Goal: Communication & Community: Answer question/provide support

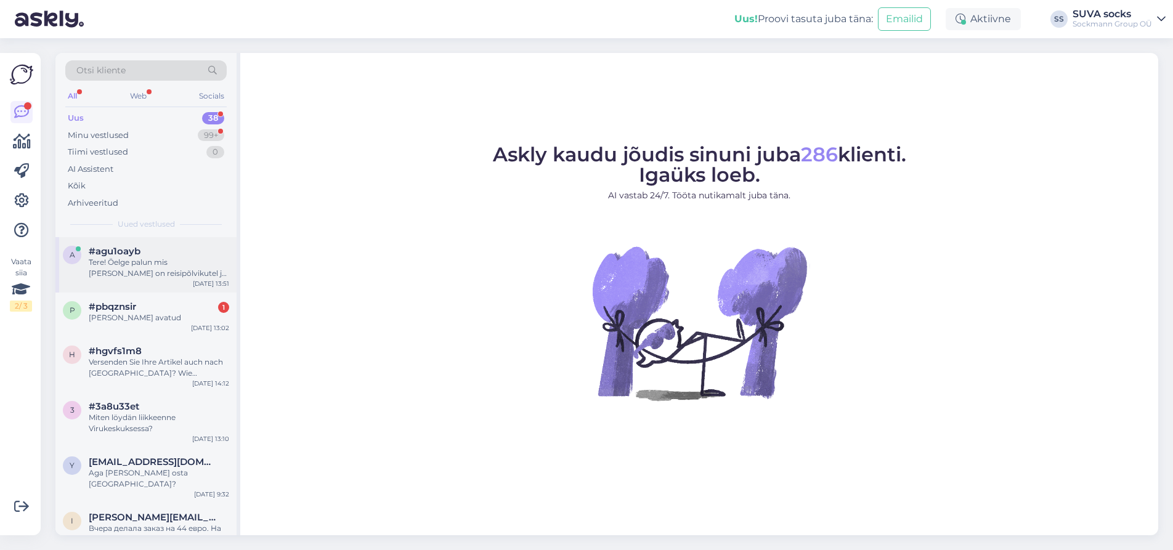
drag, startPoint x: 113, startPoint y: 248, endPoint x: 221, endPoint y: 261, distance: 107.9
click at [113, 248] on span "#agu1oayb" at bounding box center [115, 251] width 52 height 11
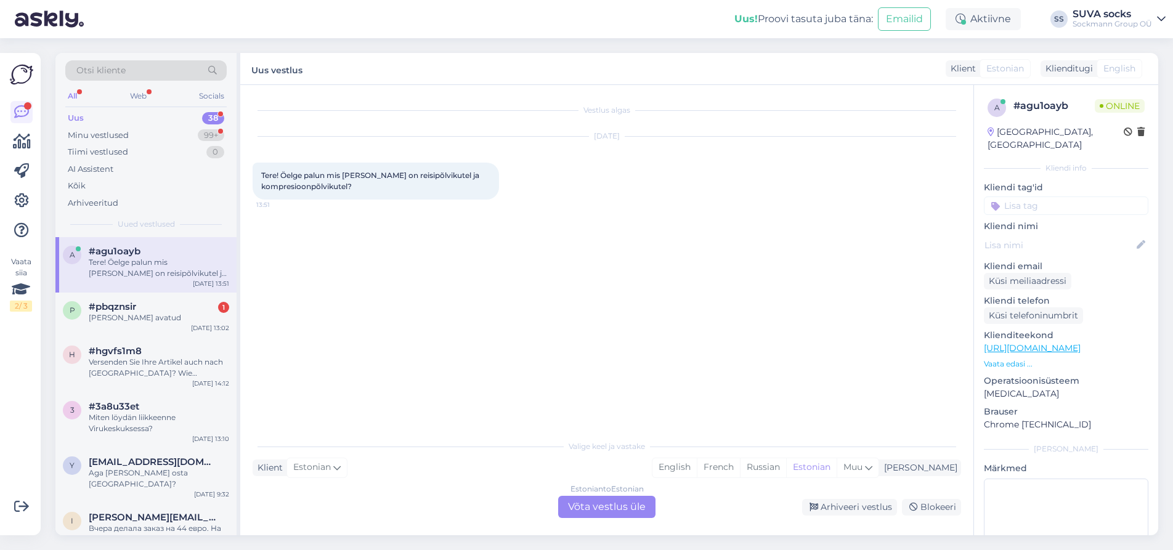
click at [630, 506] on div "Estonian to Estonian Võta vestlus üle" at bounding box center [606, 507] width 97 height 22
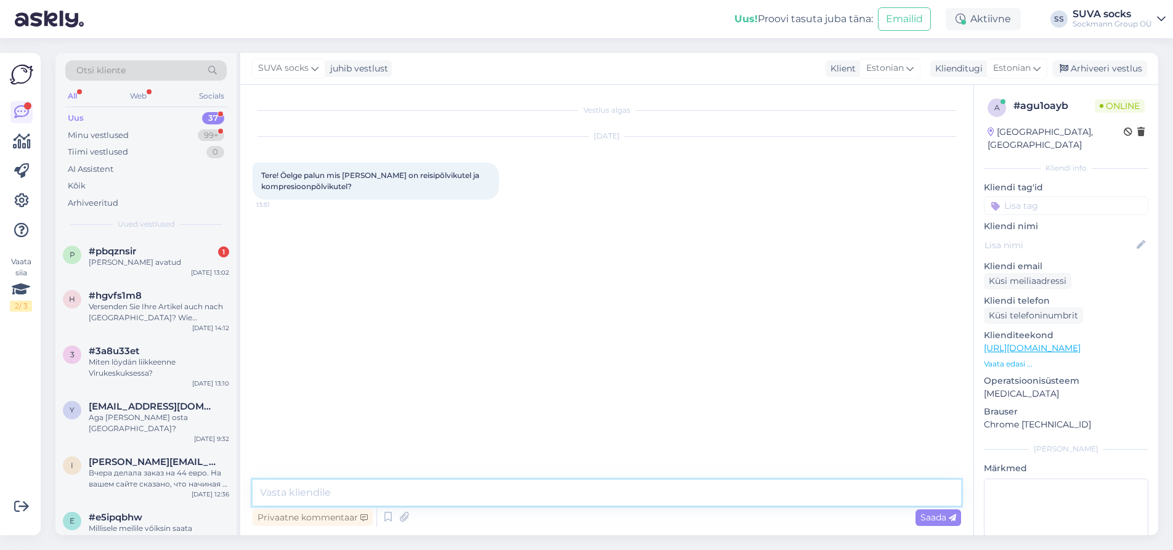
click at [335, 492] on textarea at bounding box center [607, 493] width 709 height 26
click at [366, 491] on textarea "Tere! Reisipõlvikud" at bounding box center [607, 493] width 709 height 26
drag, startPoint x: 288, startPoint y: 492, endPoint x: 418, endPoint y: 495, distance: 130.0
click at [418, 495] on textarea "Tere! Reisipõlvikud" at bounding box center [607, 493] width 709 height 26
paste textarea "Meditsiinilised põlvikud tugeva kompressiooniga, mida määrab tavaliselt arst. R…"
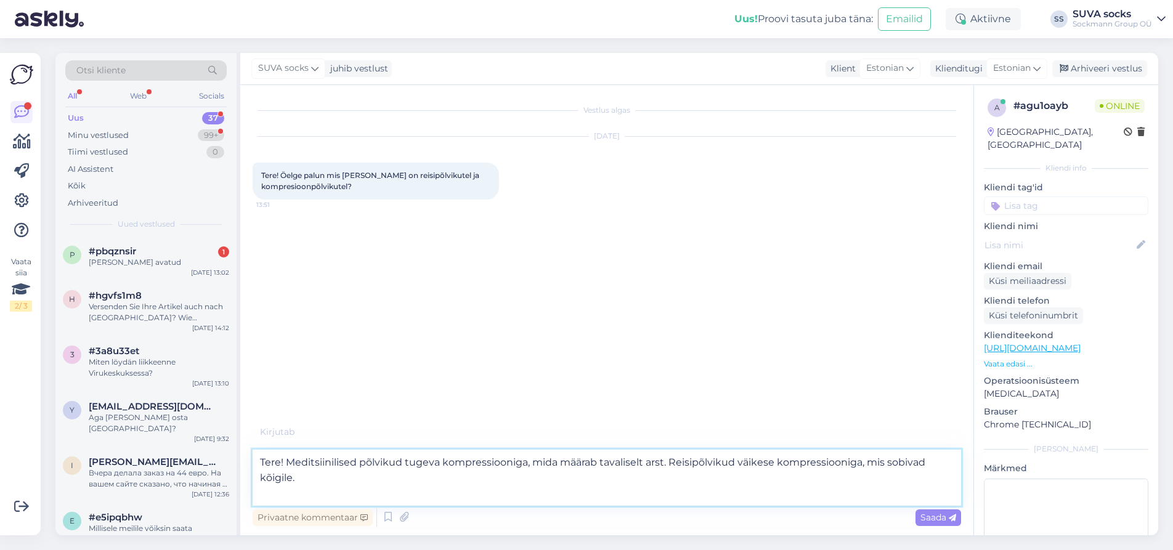
click at [404, 462] on textarea "Tere! Meditsiinilised põlvikud tugeva kompressiooniga, mida määrab tavaliselt a…" at bounding box center [607, 478] width 709 height 56
click at [544, 465] on textarea "Tere! Meditsiinilised põlvikud on tugeva kompressiooniga, mida määrab tavalisel…" at bounding box center [607, 478] width 709 height 56
click at [581, 461] on textarea "Tere! Meditsiinilised põlvikud on tugeva kompressiooniga [PERSON_NAME] määrab t…" at bounding box center [607, 478] width 709 height 56
click at [621, 463] on textarea "Tere! Meditsiinilised põlvikud on tugeva kompressiooniga [PERSON_NAME] määrab t…" at bounding box center [607, 478] width 709 height 56
click at [665, 463] on textarea "Tere! Meditsiinilised põlvikud on tugeva kompressiooniga [PERSON_NAME] määrab t…" at bounding box center [607, 478] width 709 height 56
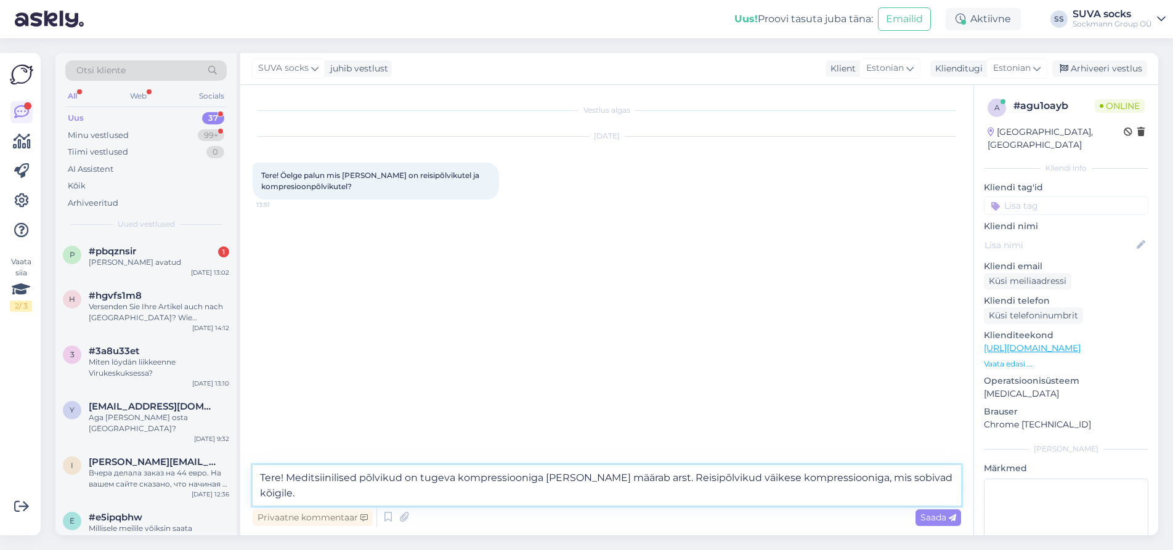
click at [749, 478] on textarea "Tere! Meditsiinilised põlvikud on tugeva kompressiooniga [PERSON_NAME] määrab a…" at bounding box center [607, 485] width 709 height 41
click at [715, 478] on textarea "Tere! Meditsiinilised põlvikud on tugeva kompressiooniga [PERSON_NAME] määrab a…" at bounding box center [607, 485] width 709 height 41
click at [855, 479] on textarea "Tere! Meditsiinilised põlvikud on tugeva kompressiooniga [PERSON_NAME] määrab a…" at bounding box center [607, 485] width 709 height 41
type textarea "Tere! Meditsiinilised põlvikud on tugeva kompressiooniga [PERSON_NAME] määrab a…"
click at [935, 517] on span "Saada" at bounding box center [939, 517] width 36 height 11
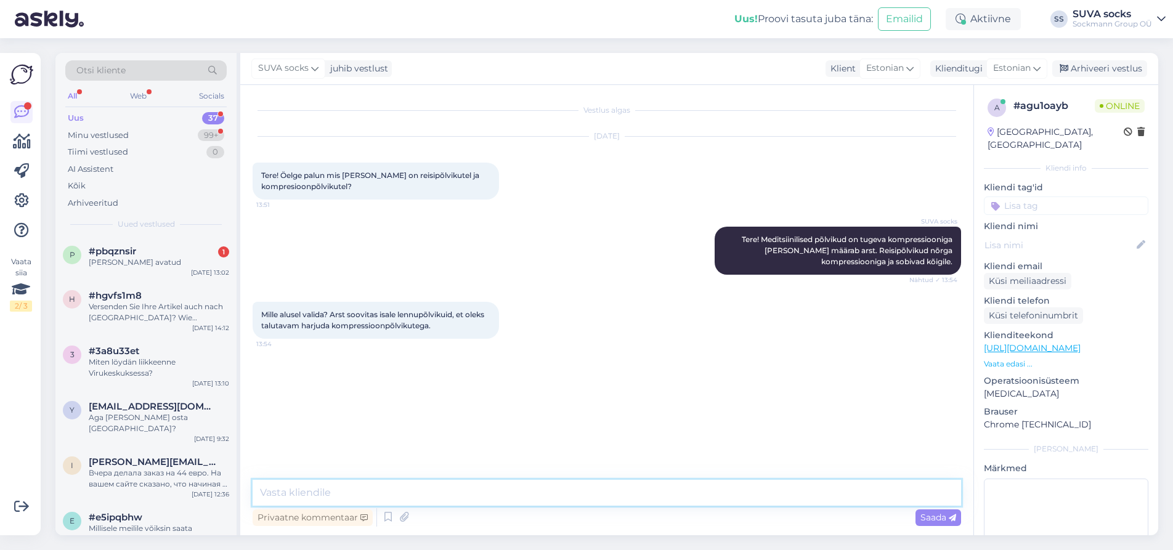
click at [389, 490] on textarea at bounding box center [607, 493] width 709 height 26
click at [261, 492] on textarea "Reisipõlvikutest" at bounding box center [607, 493] width 709 height 26
click at [386, 491] on textarea "Siis peab Reisipõlvikutest" at bounding box center [607, 493] width 709 height 26
type textarea "Siis peab alustama reisipõlvikutest."
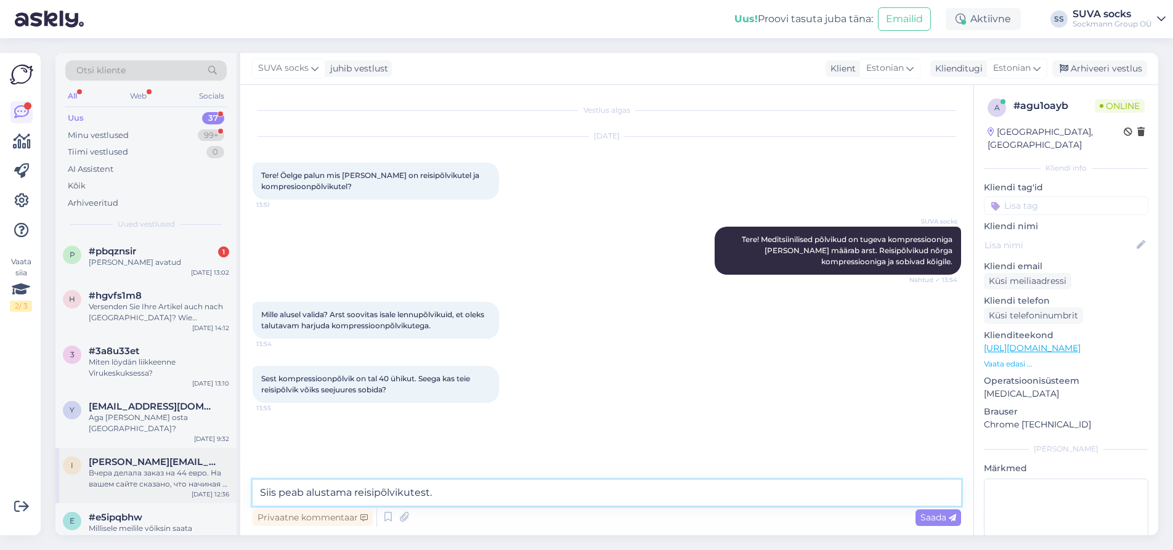
drag, startPoint x: 442, startPoint y: 489, endPoint x: 190, endPoint y: 474, distance: 251.9
click at [190, 474] on div "Otsi kliente All Web Socials Uus 37 Minu vestlused 99+ Tiimi vestlused 0 AI Ass…" at bounding box center [606, 294] width 1103 height 483
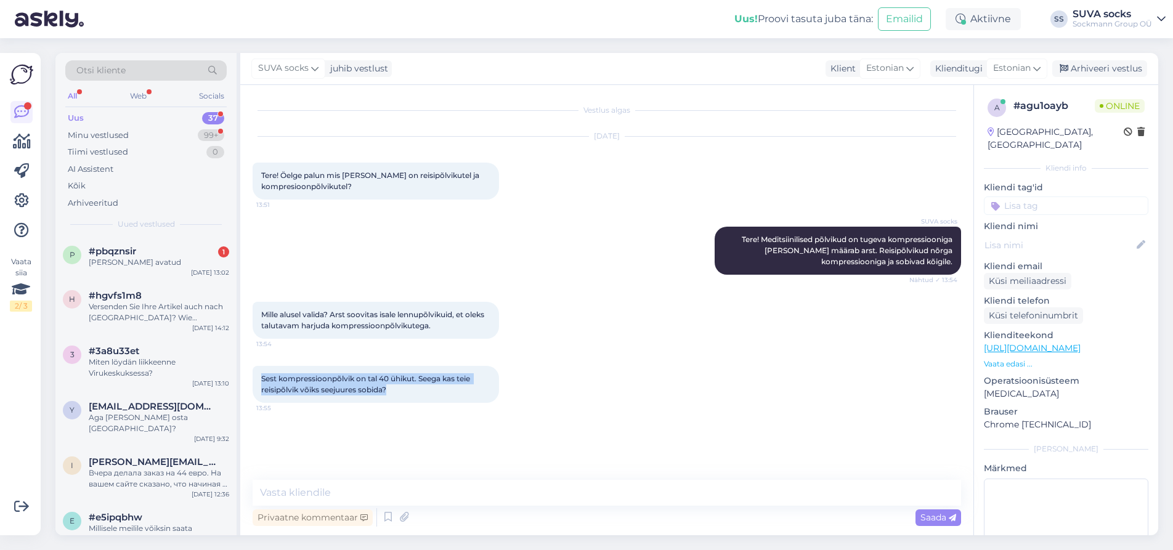
drag, startPoint x: 262, startPoint y: 377, endPoint x: 537, endPoint y: 407, distance: 277.1
click at [537, 407] on div "Sest kompressioonpõlvik on tal 40 ühikut. Seega kas teie reisipõlvik võiks seej…" at bounding box center [607, 384] width 709 height 64
copy span "Sest kompressioonpõlvik on tal 40 ühikut. Seega kas teie reisipõlvik võiks seej…"
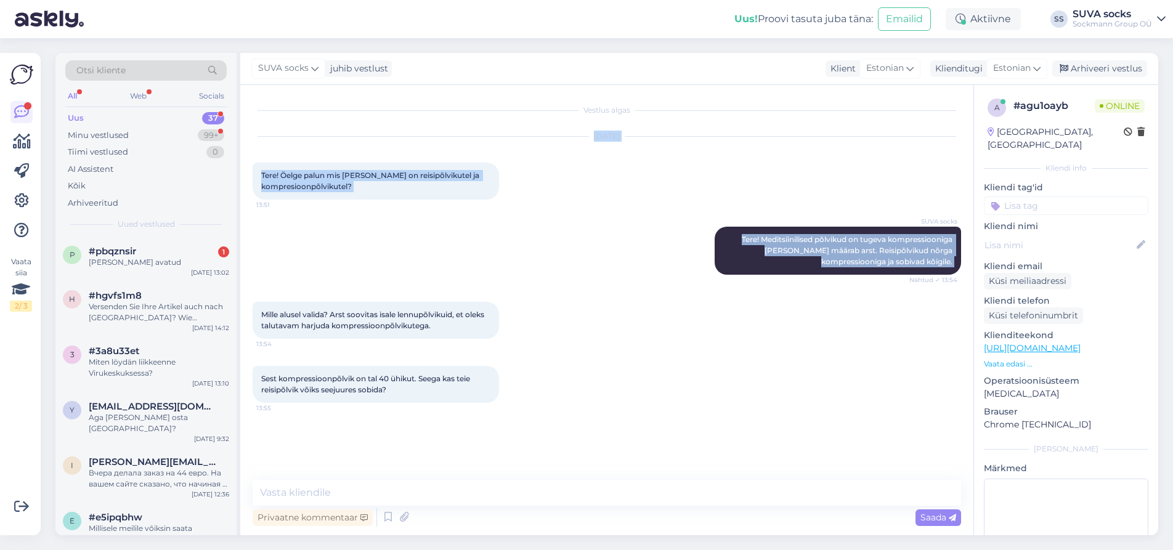
drag, startPoint x: 257, startPoint y: 145, endPoint x: 710, endPoint y: 289, distance: 475.3
click at [710, 289] on div "Vestlus algas [DATE] Tere! Öelge palun mis [PERSON_NAME] on reisipõlvikutel ja …" at bounding box center [613, 283] width 720 height 372
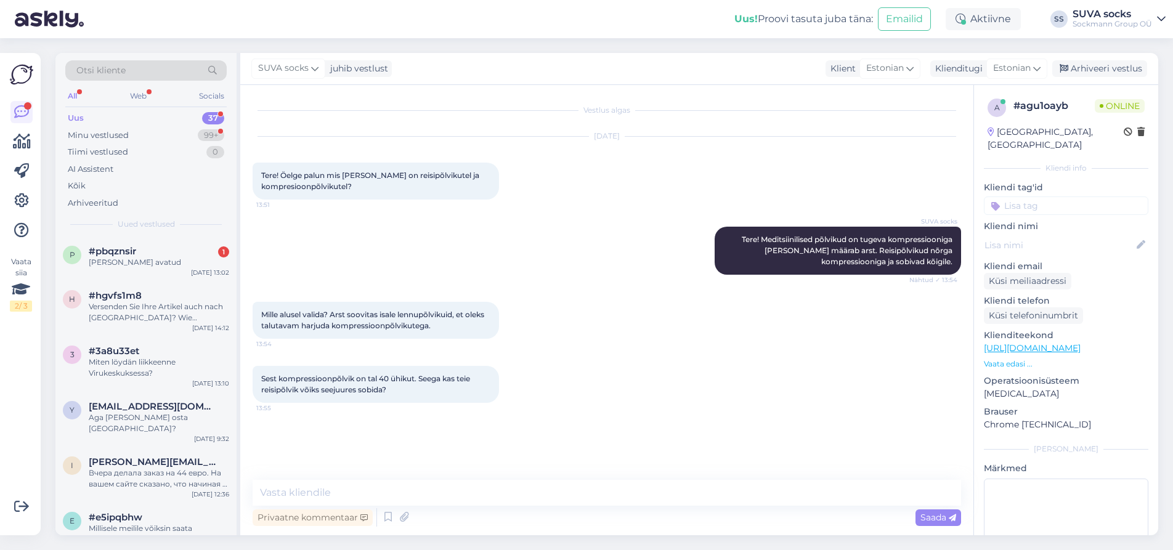
click at [691, 359] on div "Sest kompressioonpõlvik on tal 40 ühikut. Seega kas teie reisipõlvik võiks seej…" at bounding box center [607, 384] width 709 height 64
click at [325, 489] on textarea at bounding box center [607, 493] width 709 height 26
type textarea "4"
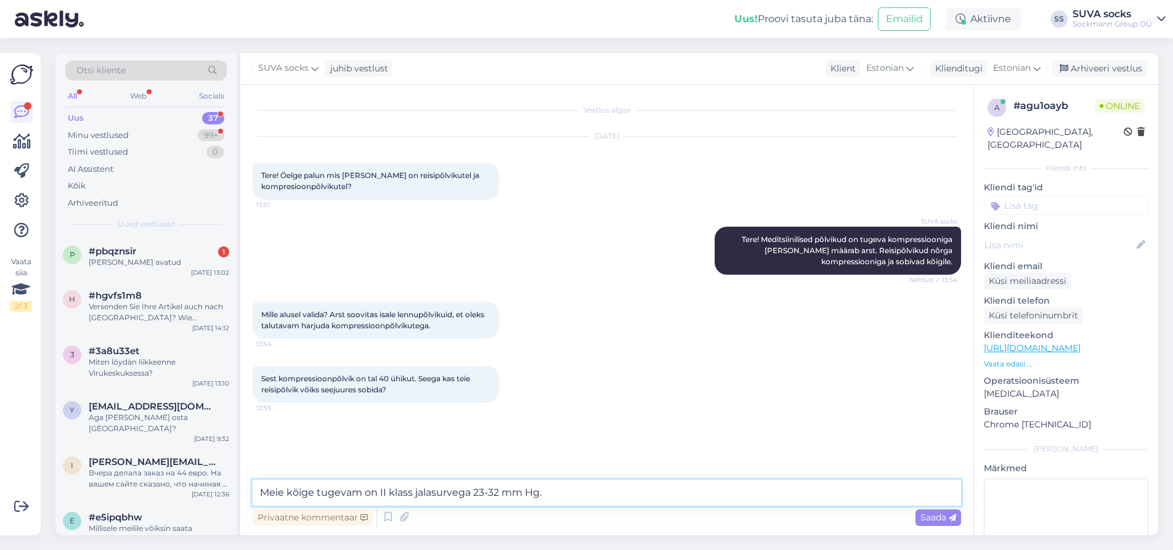
paste textarea "[PERSON_NAME] soovitas alustada järk-järgult, siis proovige I klassi."
drag, startPoint x: 539, startPoint y: 493, endPoint x: 552, endPoint y: 492, distance: 13.6
click at [539, 492] on textarea "Meie kõige tugevam on II klass jalasurvega 23-32 mm Hg. [PERSON_NAME] soovitas …" at bounding box center [607, 493] width 709 height 26
type textarea "Meie kõige tugevam on II klass jalasurvega 23-32 mm Hg ( nad on väga tugevad). …"
click at [945, 494] on textarea "Meie kõige tugevam on II klass jalasurvega 23-32 mm Hg ( nad on väga tugevad). …" at bounding box center [607, 493] width 709 height 26
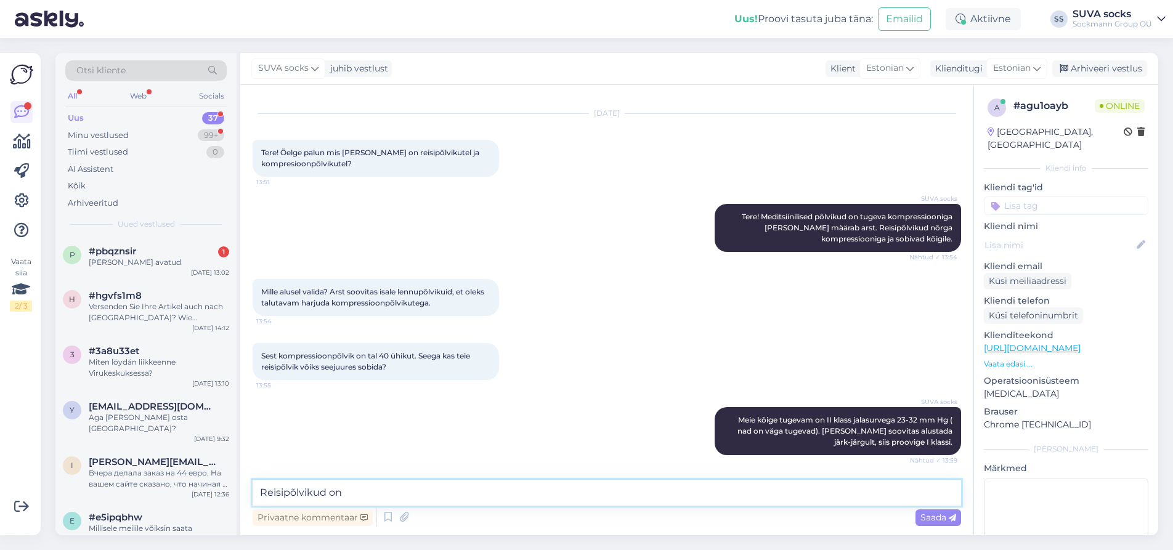
scroll to position [87, 0]
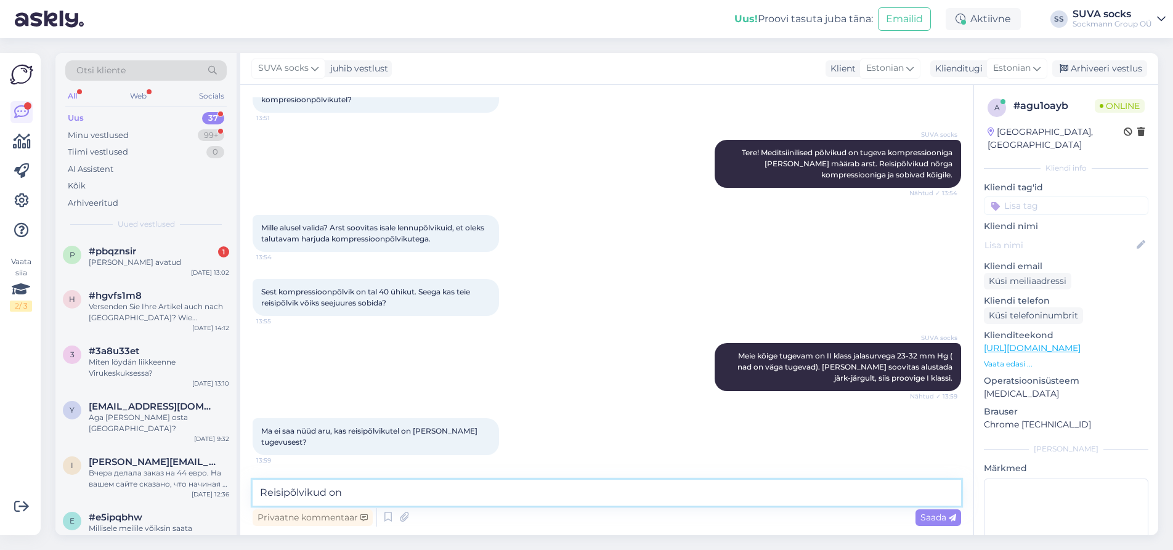
paste textarea "10-14mm Hg"
type textarea "Reisipõlvikud on 10-14mm Hg."
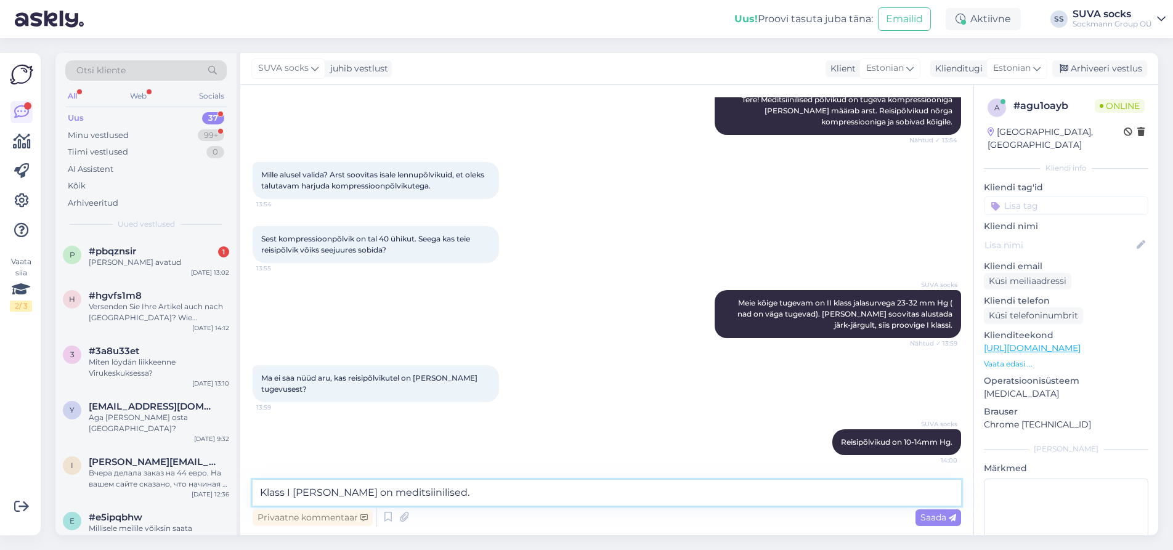
click at [290, 495] on textarea "Klass I [PERSON_NAME] on meditsiinilised." at bounding box center [607, 493] width 709 height 26
click at [510, 492] on textarea "Klass I meditsiiniline ( [PERSON_NAME] 15-21 mmHg) [PERSON_NAME] on meditsiinil…" at bounding box center [607, 493] width 709 height 26
click at [691, 493] on textarea "Klass I meditsiiniline ( [PERSON_NAME] 15-21 mmHg) [PERSON_NAME] meditsiiniline…" at bounding box center [607, 493] width 709 height 26
click at [578, 492] on textarea "Klass I meditsiiniline ( [PERSON_NAME] 15-21 mmHg) [PERSON_NAME] meditsiiniline…" at bounding box center [607, 493] width 709 height 26
click at [699, 494] on textarea "Klass I meditsiiniline ( [PERSON_NAME] 15-21 mmHg) [PERSON_NAME] meditsiiniline…" at bounding box center [607, 493] width 709 height 26
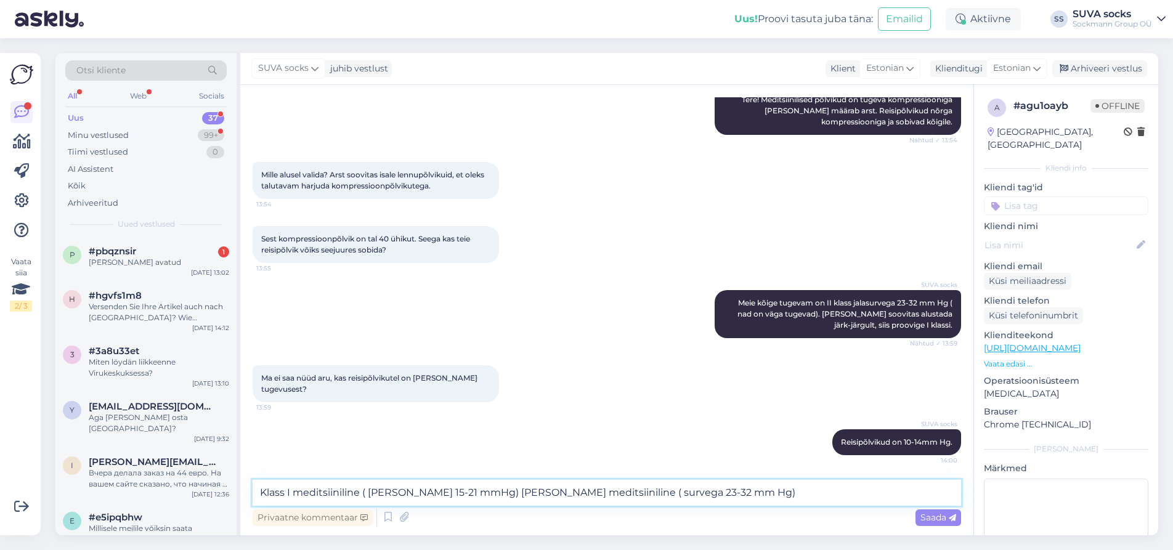
click at [622, 495] on textarea "Klass I meditsiiniline ( [PERSON_NAME] 15-21 mmHg) [PERSON_NAME] meditsiiniline…" at bounding box center [607, 493] width 709 height 26
type textarea "Klass I meditsiiniline ( [PERSON_NAME] 15-21 mmHg) [PERSON_NAME] meditsiiniline…"
click at [698, 496] on textarea "Klass I meditsiiniline ( [PERSON_NAME] 15-21 mmHg) [PERSON_NAME] meditsiiniline…" at bounding box center [607, 493] width 709 height 26
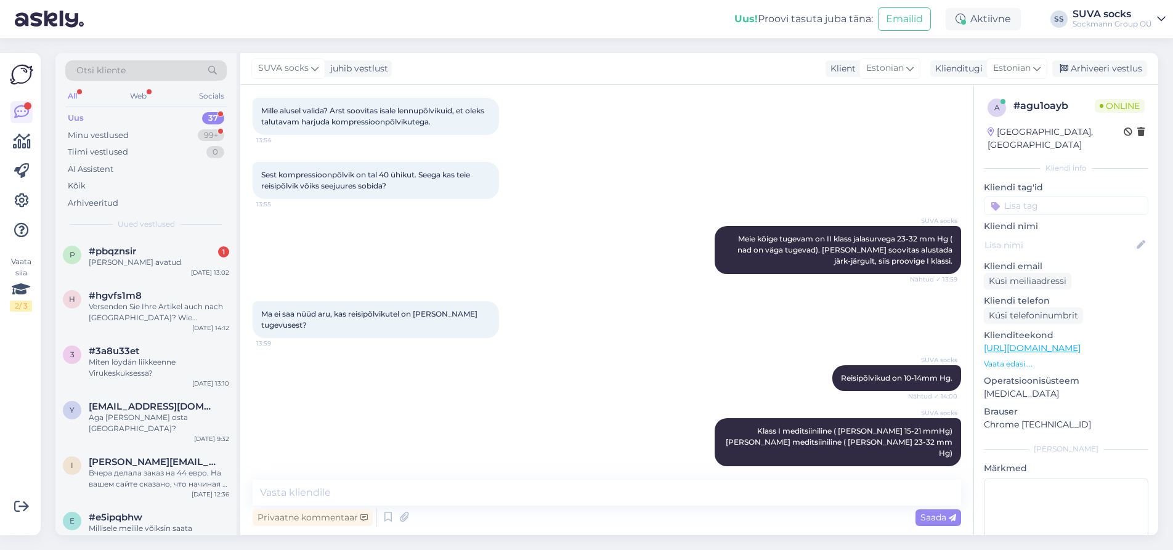
scroll to position [268, 0]
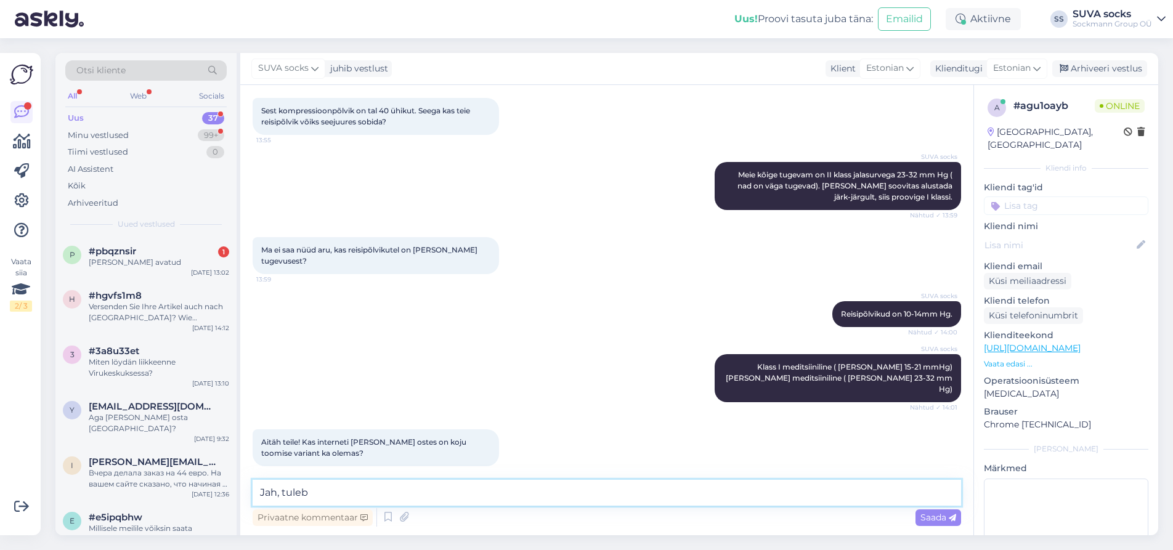
click at [279, 493] on textarea "Jah, tuleb" at bounding box center [607, 493] width 709 height 26
drag, startPoint x: 328, startPoint y: 491, endPoint x: 498, endPoint y: 492, distance: 169.5
click at [498, 492] on textarea "Jah, kindlasti. [GEOGRAPHIC_DATA]" at bounding box center [607, 493] width 709 height 26
paste textarea "Teie isa võiks enne põlvikute jalga panemist kindlasti vaadata kasutusjuhendit.…"
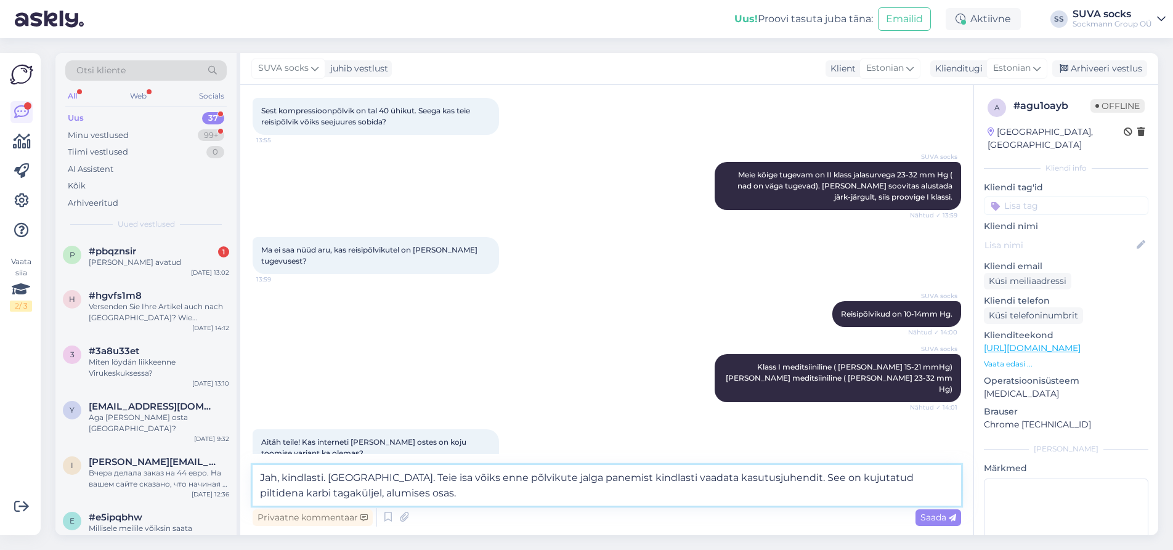
drag, startPoint x: 455, startPoint y: 478, endPoint x: 490, endPoint y: 478, distance: 35.1
click at [455, 478] on textarea "Jah, kindlasti. [GEOGRAPHIC_DATA]. Teie isa võiks enne põlvikute jalga panemist…" at bounding box center [607, 485] width 709 height 41
click at [545, 479] on textarea "Jah, kindlasti. [GEOGRAPHIC_DATA]. Teie isa võiks enne põlvikute jalga panemist…" at bounding box center [607, 485] width 709 height 41
click at [509, 503] on textarea "Jah, kindlasti. [GEOGRAPHIC_DATA]. Ja veel enne põlvikute jalga panemist kindla…" at bounding box center [607, 485] width 709 height 41
click at [455, 478] on textarea "Jah, kindlasti. [GEOGRAPHIC_DATA]. Ja veel enne põlvikute jalga panemist kindla…" at bounding box center [607, 485] width 709 height 41
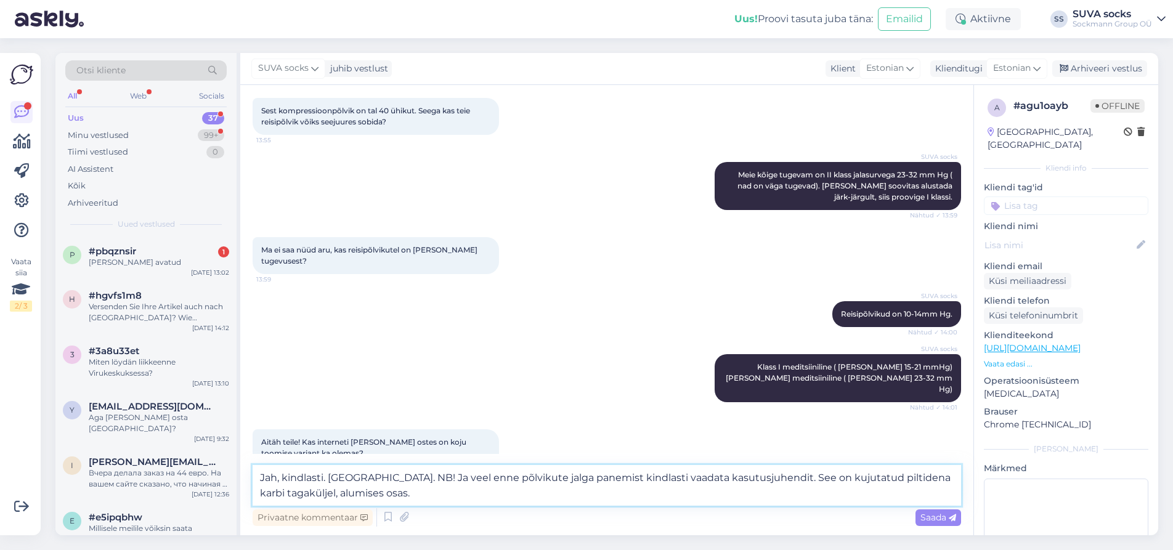
click at [456, 476] on textarea "Jah, kindlasti. [GEOGRAPHIC_DATA]. NB! Ja veel enne põlvikute jalga panemist ki…" at bounding box center [607, 485] width 709 height 41
click at [476, 479] on textarea "Jah, kindlasti. [GEOGRAPHIC_DATA]. NB! Ja veel enne põlvikute jalga panemist ki…" at bounding box center [607, 485] width 709 height 41
click at [493, 479] on textarea "Jah, kindlasti. [GEOGRAPHIC_DATA]. Ja veel enne põlvikute jalga panemist kindla…" at bounding box center [607, 485] width 709 height 41
click at [501, 484] on textarea "Jah, kindlasti. [GEOGRAPHIC_DATA]. Ja veel infoks: enne põlvikute jalga panemis…" at bounding box center [607, 485] width 709 height 41
type textarea "Jah, kindlasti. [GEOGRAPHIC_DATA]. Ja veel infoks: enne põlvikute jalga panemis…"
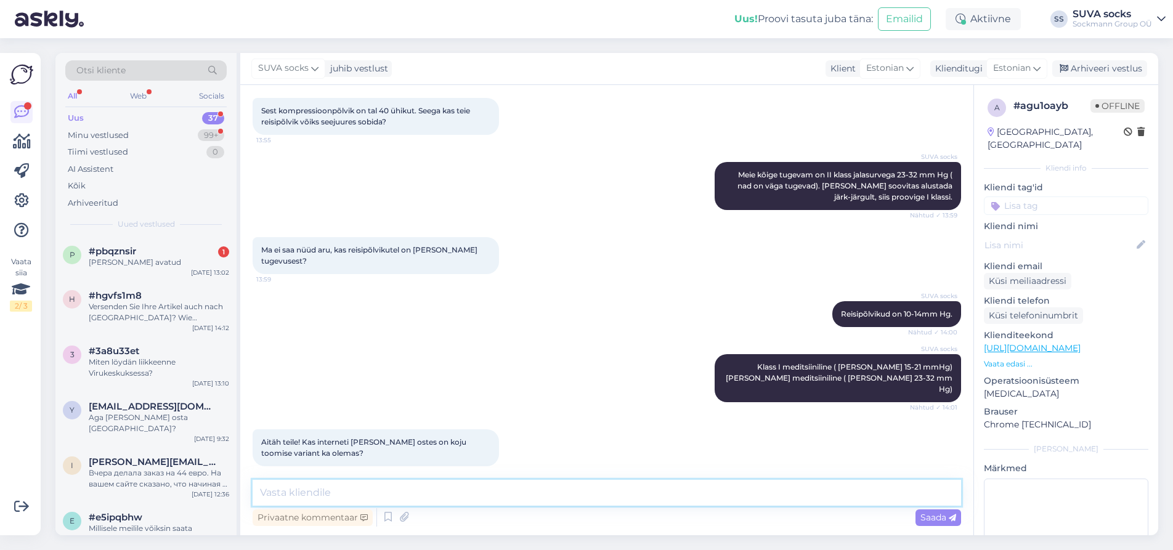
scroll to position [343, 0]
